Goal: Task Accomplishment & Management: Manage account settings

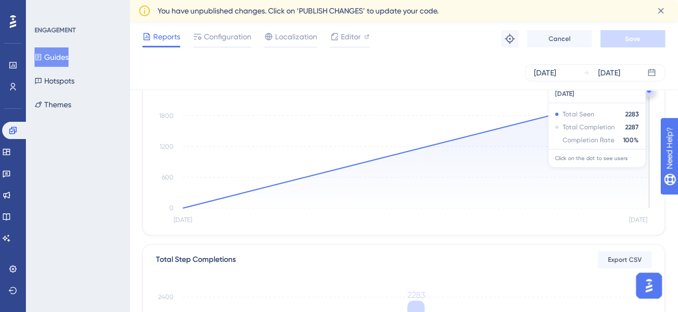
scroll to position [108, 0]
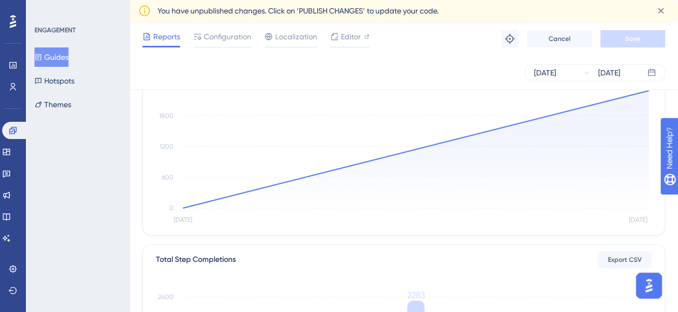
click at [163, 39] on span "Reports" at bounding box center [166, 36] width 27 height 13
click at [69, 58] on button "Guides" at bounding box center [52, 56] width 34 height 19
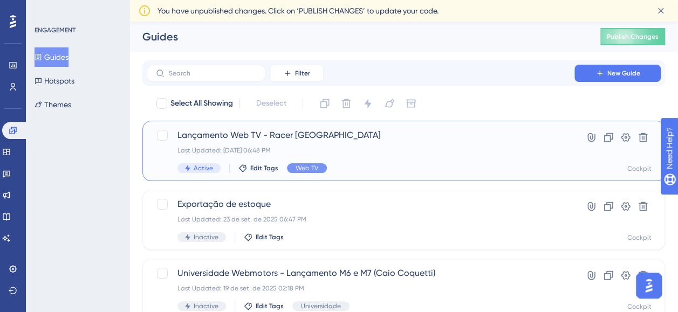
click at [461, 150] on div "Last Updated: 23 de set. de 2025 06:48 PM" at bounding box center [361, 150] width 366 height 9
click at [194, 164] on span "Active" at bounding box center [203, 168] width 19 height 9
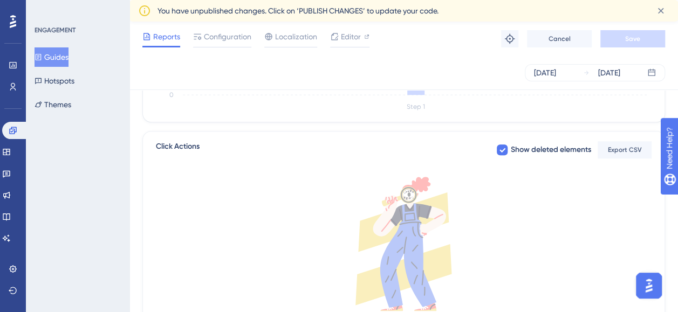
scroll to position [462, 0]
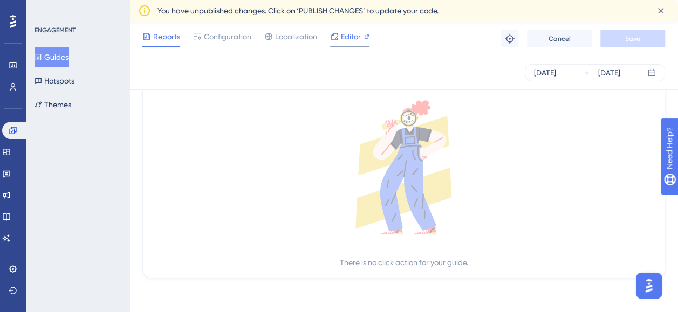
click at [350, 38] on span "Editor" at bounding box center [351, 36] width 20 height 13
click at [223, 41] on span "Configuration" at bounding box center [227, 36] width 47 height 13
click at [220, 36] on span "Configuration" at bounding box center [227, 36] width 47 height 13
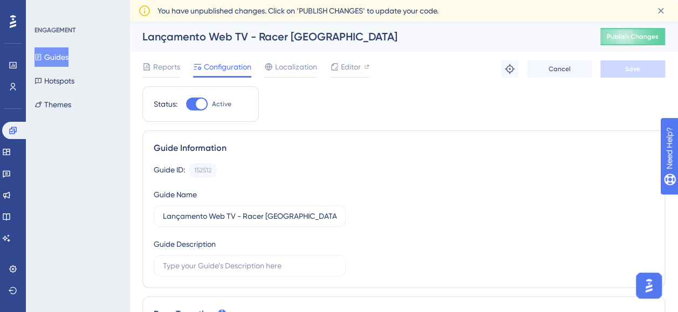
click at [199, 104] on div at bounding box center [201, 104] width 11 height 11
click at [186, 104] on input "Active" at bounding box center [186, 104] width 1 height 1
click at [199, 104] on div at bounding box center [197, 104] width 22 height 13
click at [186, 104] on input "Active" at bounding box center [186, 104] width 1 height 1
click at [200, 105] on div at bounding box center [201, 104] width 11 height 11
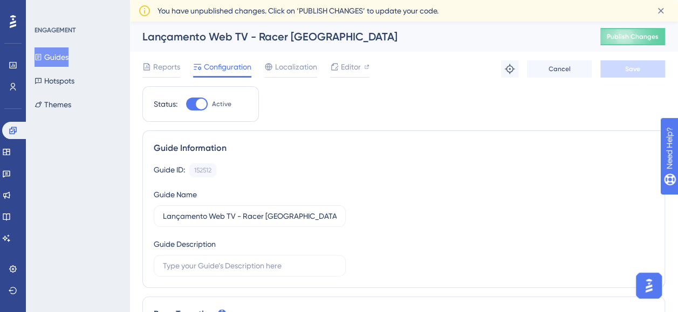
click at [186, 105] on input "Active" at bounding box center [186, 104] width 1 height 1
checkbox input "false"
click at [633, 69] on span "Save" at bounding box center [632, 69] width 15 height 9
click at [349, 63] on span "Editor" at bounding box center [351, 66] width 20 height 13
click at [347, 70] on span "Editor" at bounding box center [351, 66] width 20 height 13
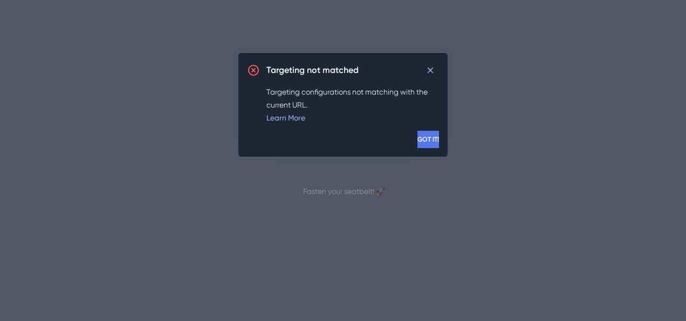
click at [418, 140] on span "GOT IT!" at bounding box center [429, 139] width 22 height 9
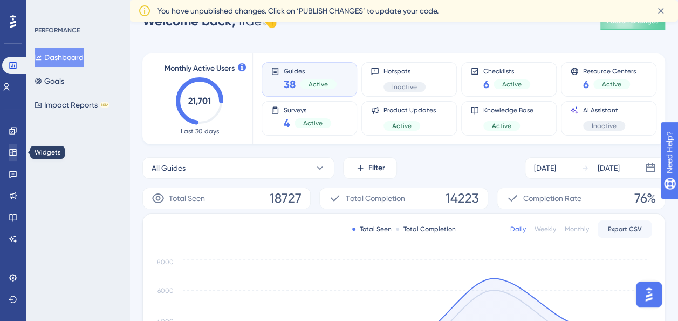
scroll to position [25, 0]
click at [324, 65] on div "Guides 38 Active" at bounding box center [310, 79] width 96 height 35
click at [314, 72] on span "Guides" at bounding box center [310, 70] width 53 height 8
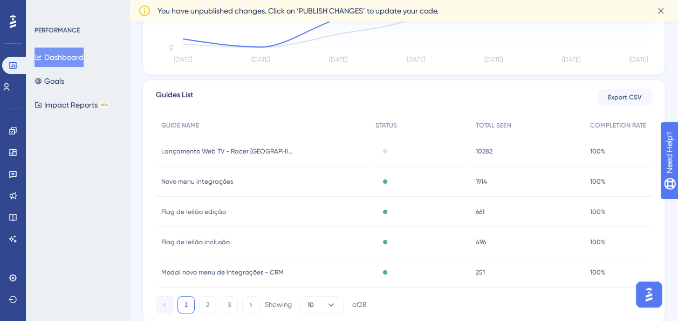
scroll to position [377, 0]
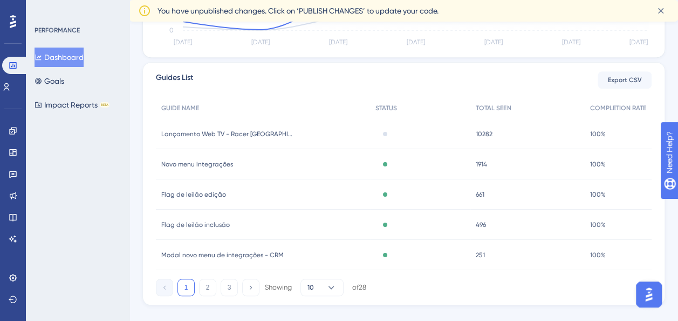
click at [297, 134] on div "Lançamento Web TV - Racer [GEOGRAPHIC_DATA] Lançamento Web TV - Racer [GEOGRAPH…" at bounding box center [263, 134] width 214 height 30
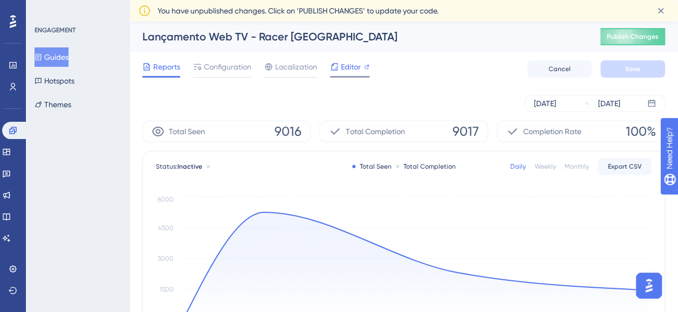
click at [341, 66] on span "Editor" at bounding box center [351, 66] width 20 height 13
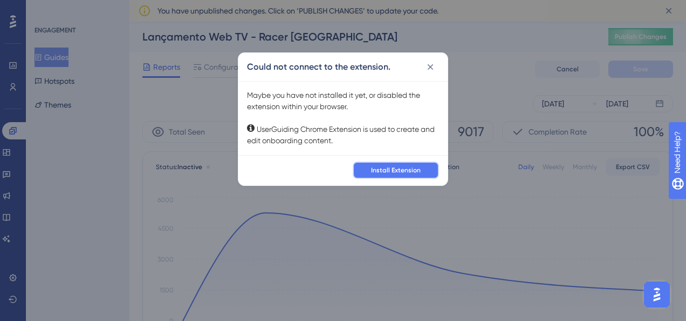
click at [387, 169] on span "Install Extension" at bounding box center [396, 170] width 50 height 9
click at [404, 216] on div "Could not connect to the extension. Maybe you have not installed it yet, or dis…" at bounding box center [343, 160] width 686 height 321
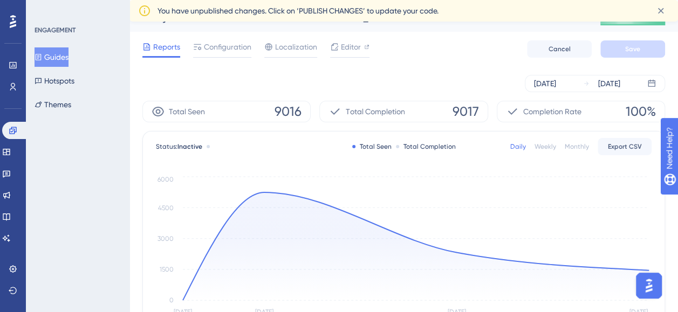
scroll to position [15, 0]
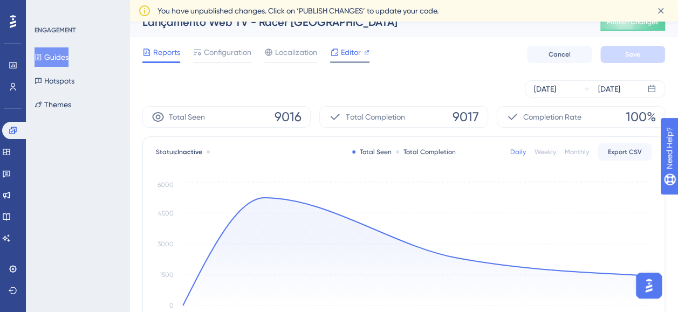
click at [341, 49] on span "Editor" at bounding box center [351, 52] width 20 height 13
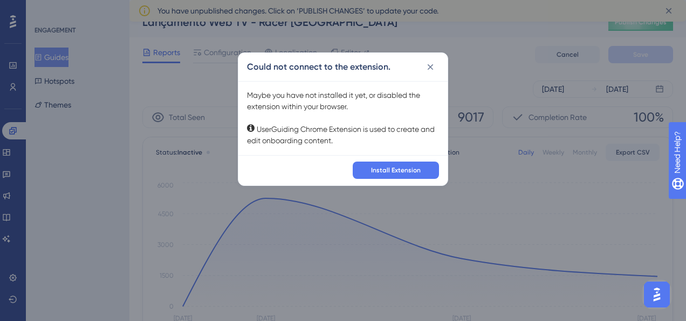
click at [446, 242] on div "Could not connect to the extension. Maybe you have not installed it yet, or dis…" at bounding box center [343, 160] width 686 height 321
